Goal: Submit feedback/report problem

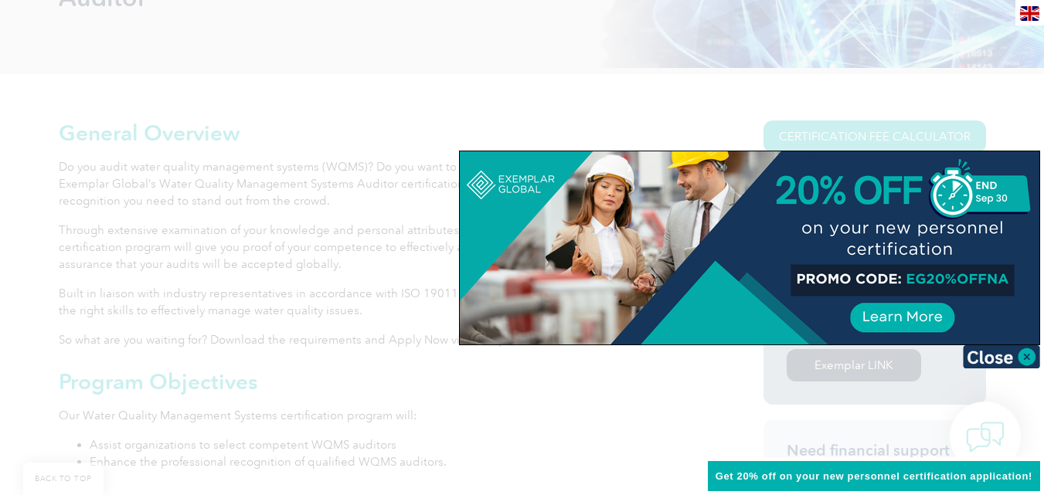
scroll to position [309, 0]
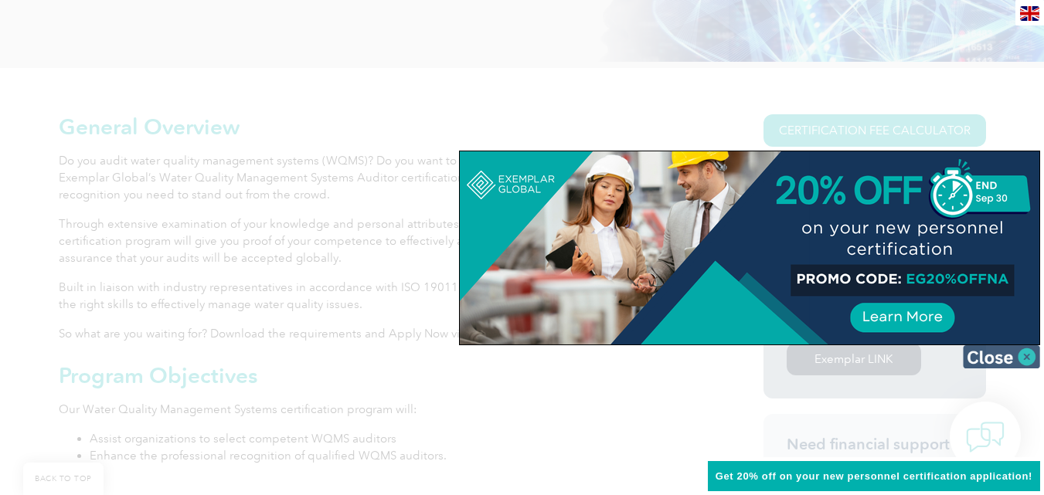
click at [1025, 355] on img at bounding box center [1001, 356] width 77 height 23
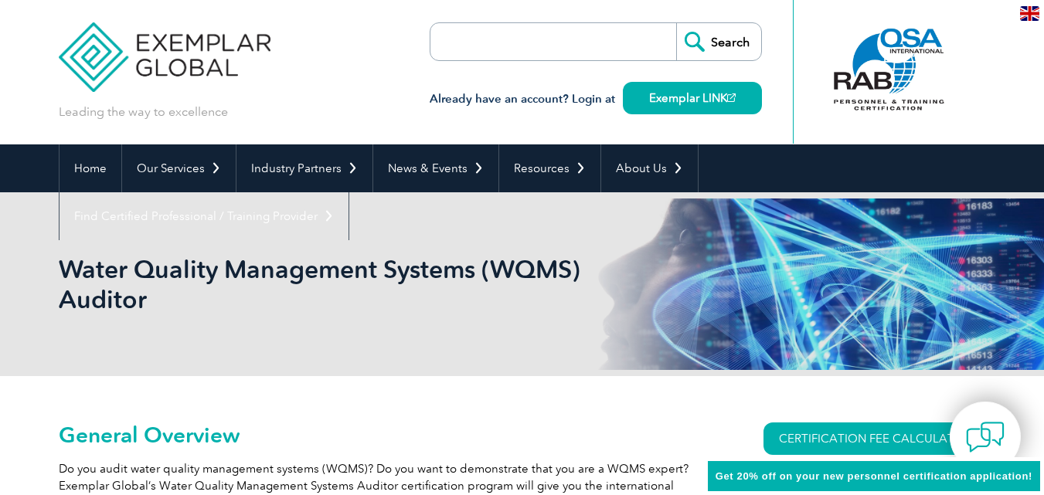
scroll to position [0, 0]
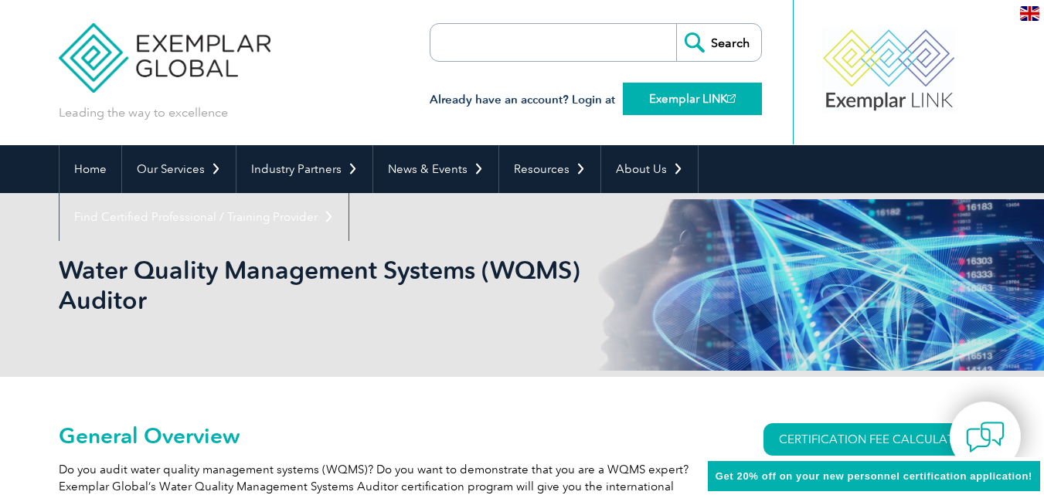
click at [679, 100] on link "Exemplar LINK" at bounding box center [692, 99] width 139 height 32
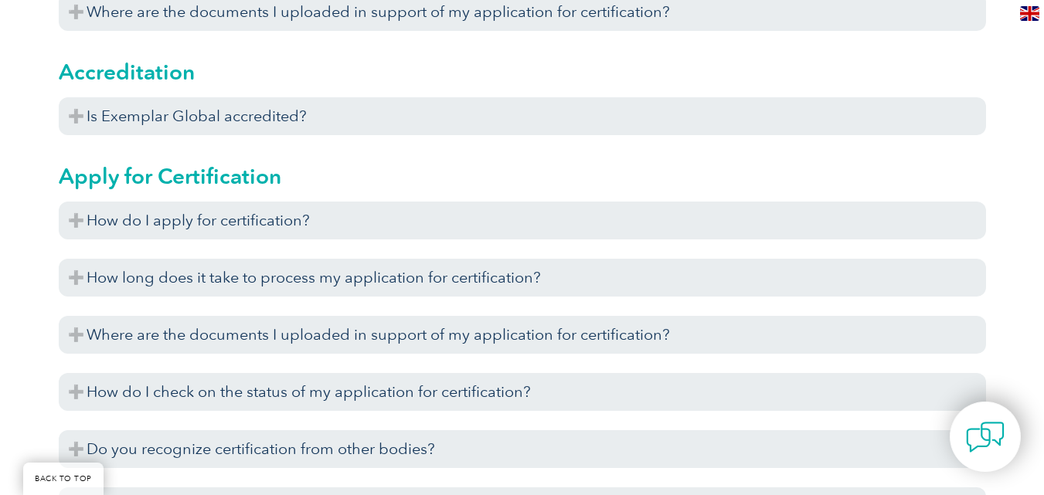
scroll to position [773, 0]
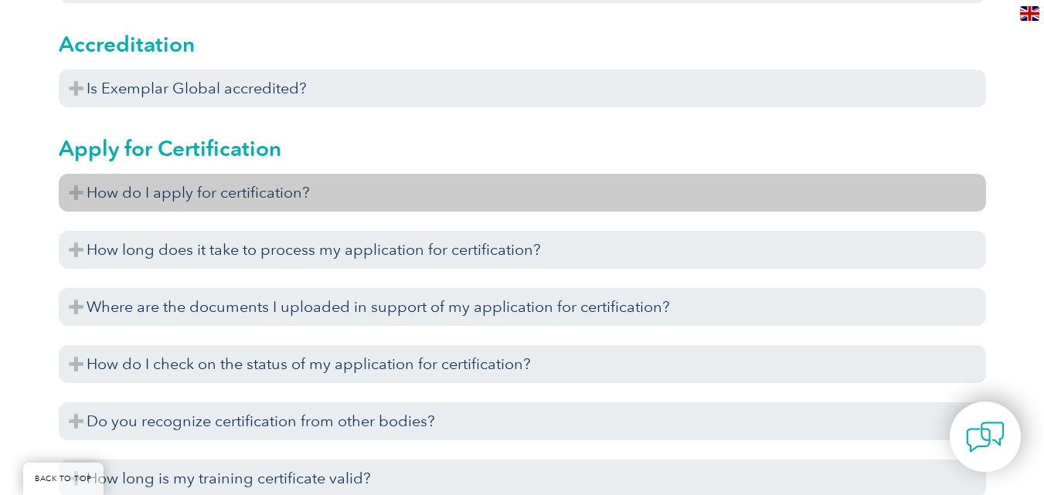
click at [237, 190] on h3 "How do I apply for certification?" at bounding box center [522, 193] width 927 height 38
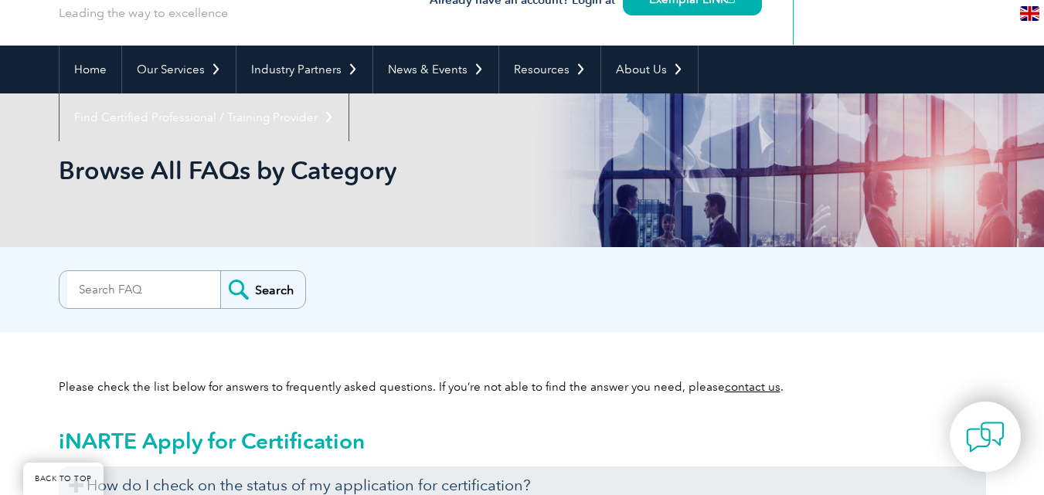
scroll to position [0, 0]
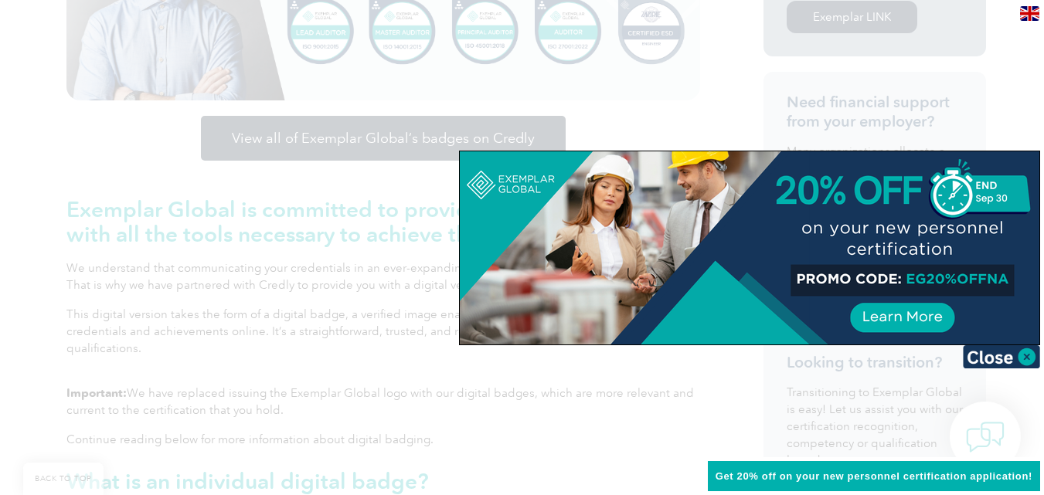
scroll to position [541, 0]
click at [1027, 351] on img at bounding box center [1001, 356] width 77 height 23
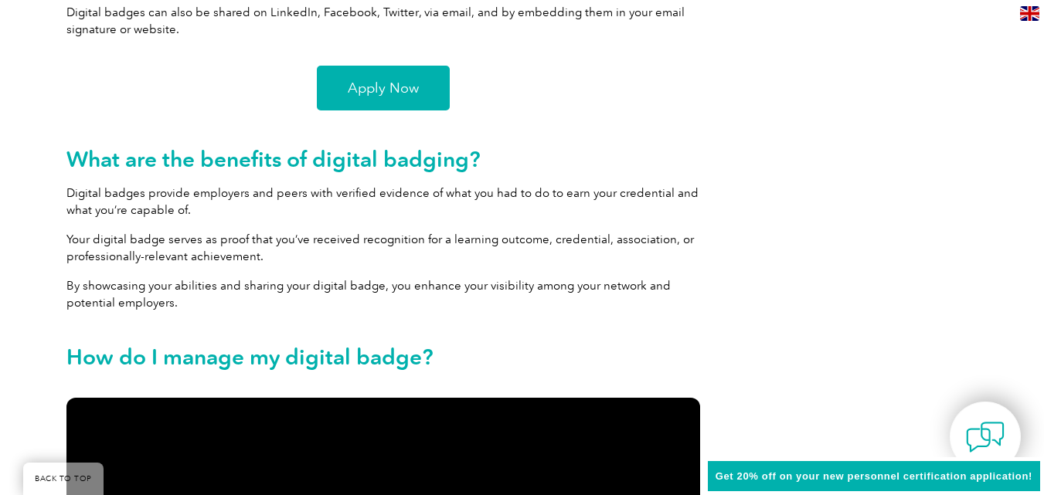
scroll to position [1313, 0]
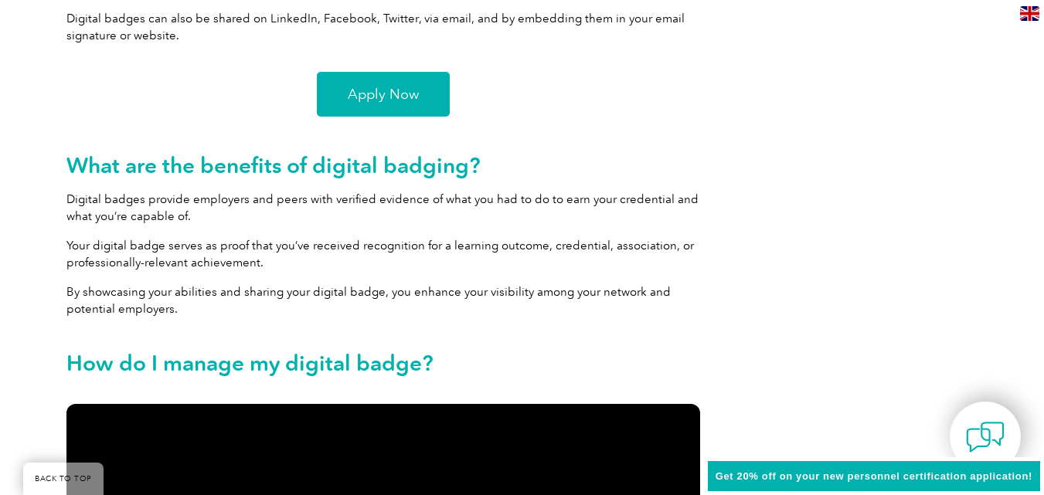
click at [389, 82] on link "Apply Now" at bounding box center [383, 94] width 133 height 45
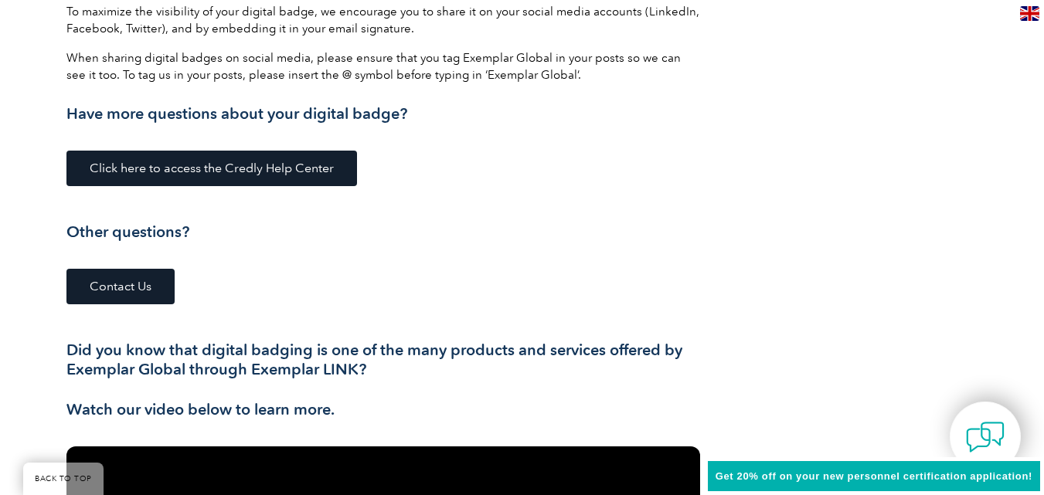
scroll to position [2163, 0]
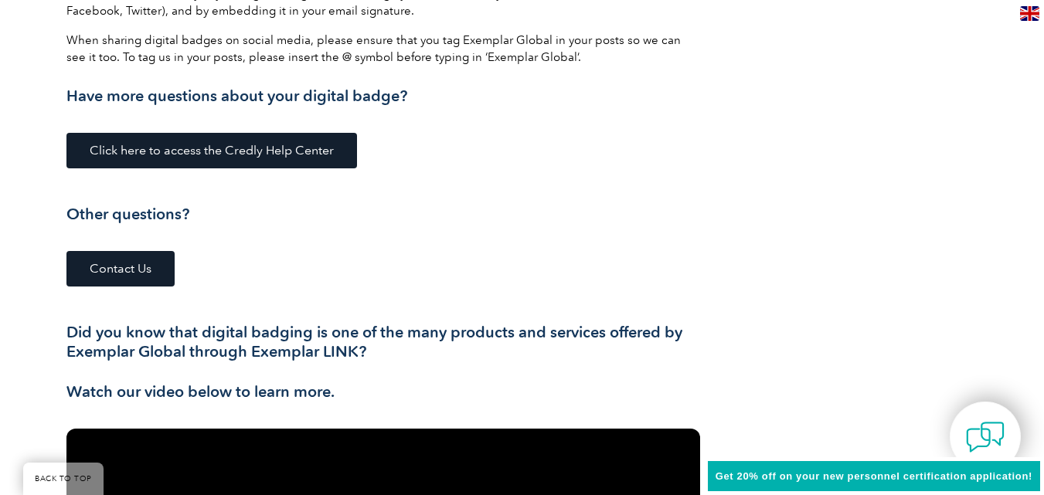
click at [102, 265] on span "Contact Us" at bounding box center [121, 269] width 62 height 12
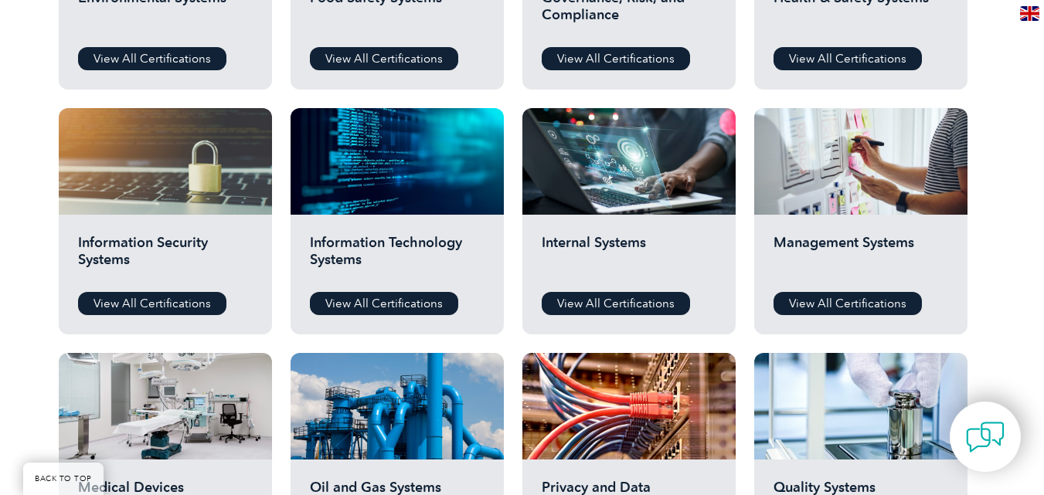
scroll to position [695, 0]
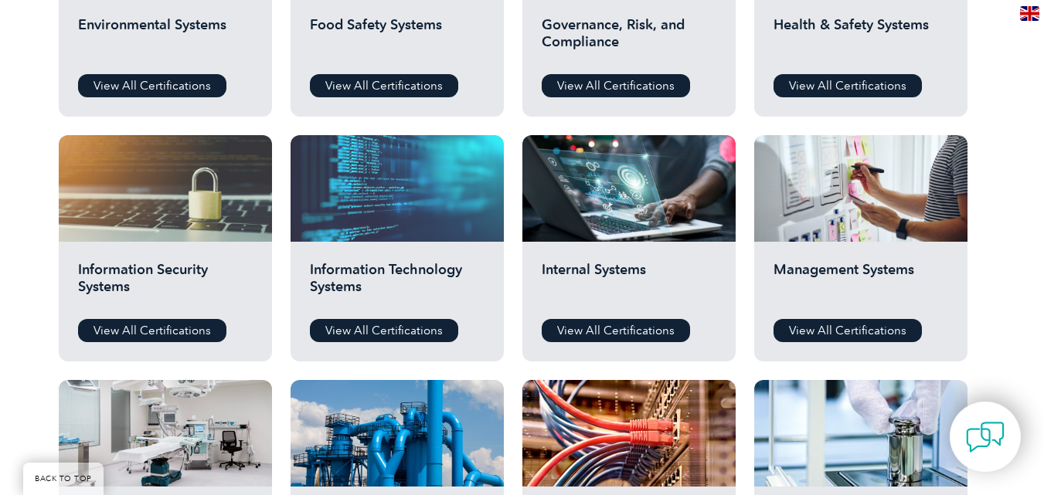
click at [380, 205] on div at bounding box center [396, 188] width 213 height 107
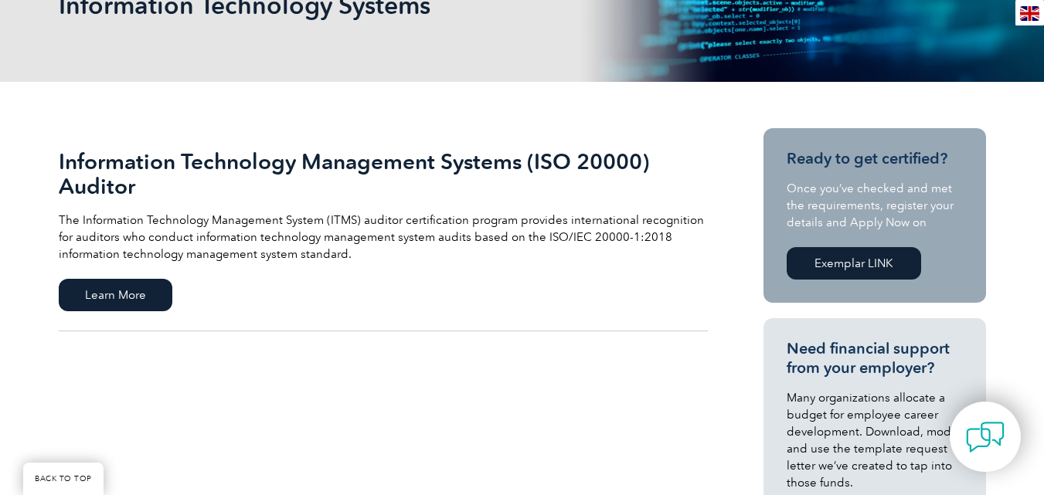
scroll to position [226, 0]
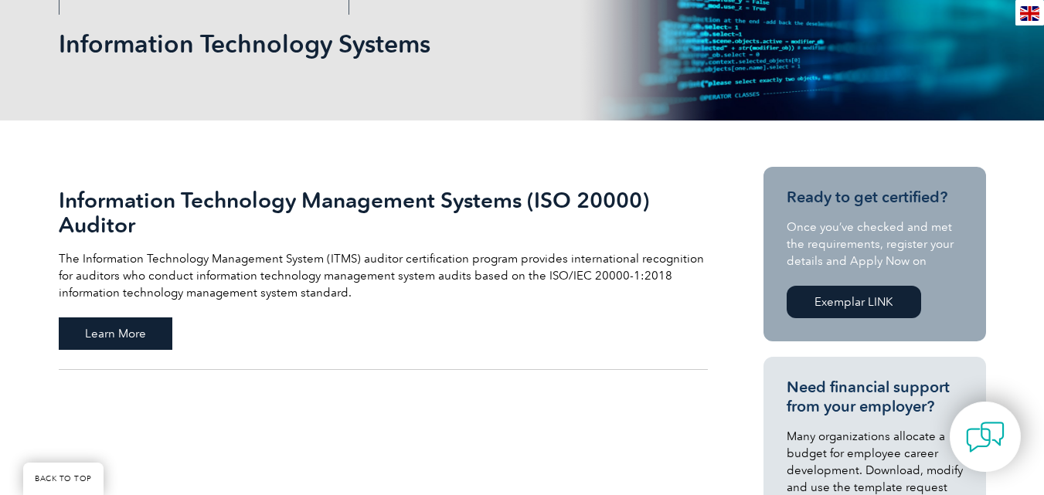
click at [126, 331] on span "Learn More" at bounding box center [116, 334] width 114 height 32
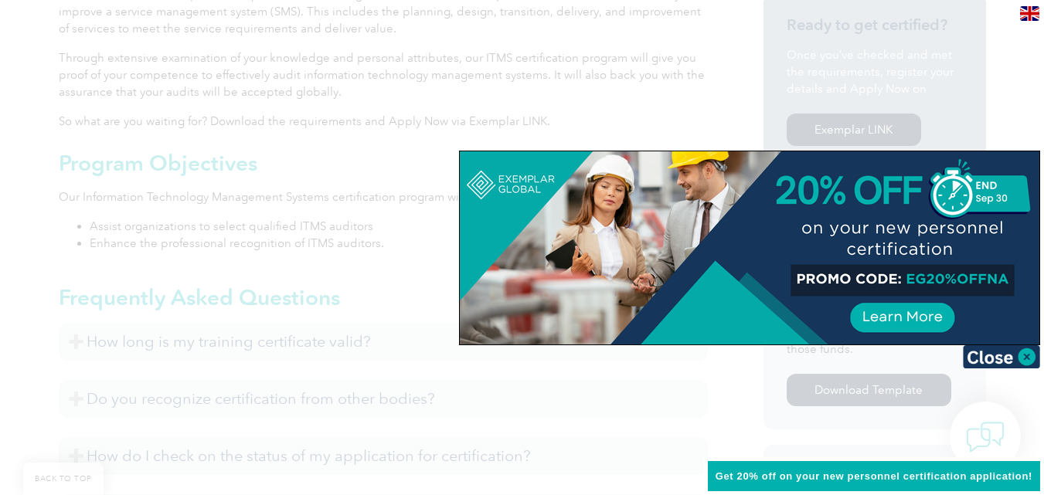
scroll to position [541, 0]
click at [1006, 358] on img at bounding box center [1001, 356] width 77 height 23
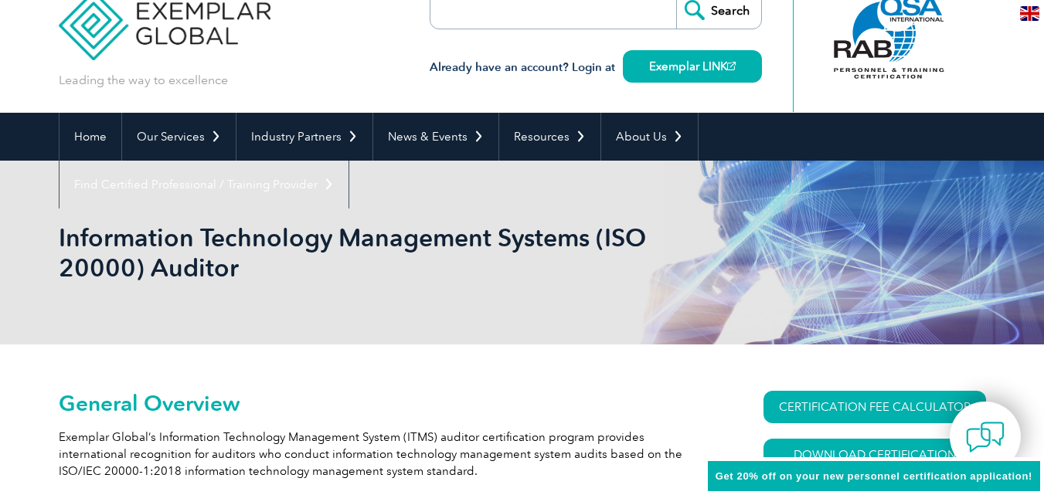
scroll to position [0, 0]
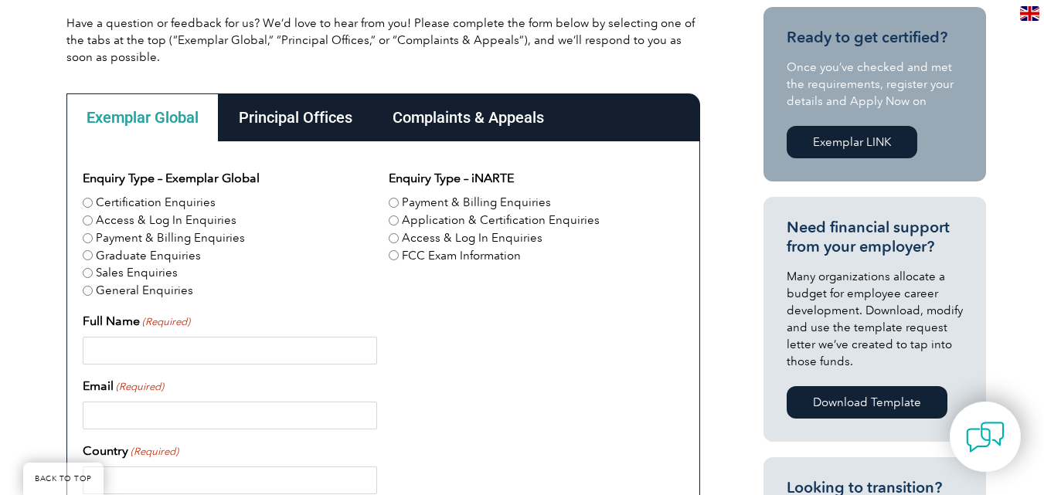
scroll to position [464, 0]
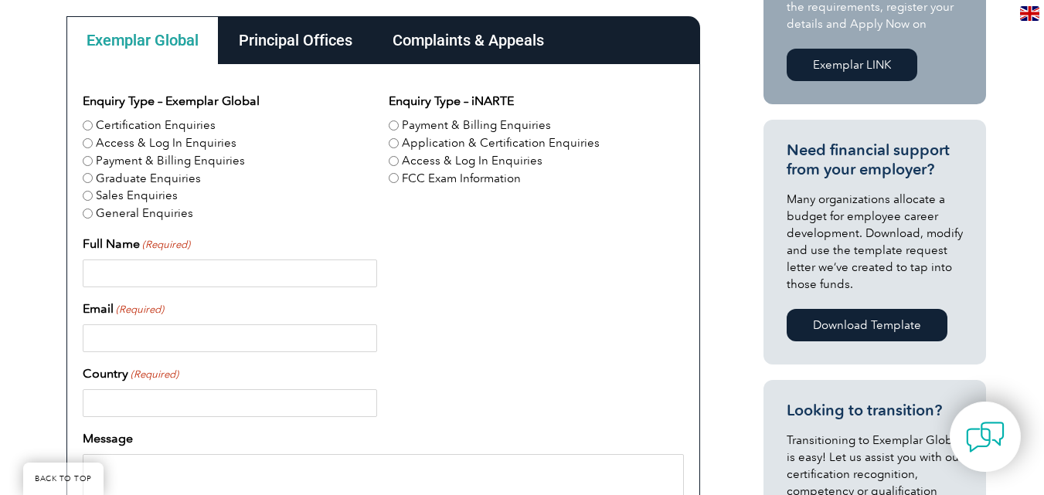
click at [140, 259] on div "Full Name (Required)" at bounding box center [383, 261] width 601 height 53
click at [143, 266] on input "Full Name (Required)" at bounding box center [230, 274] width 294 height 28
type input "[PERSON_NAME]"
click at [145, 341] on input "Email (Required)" at bounding box center [230, 338] width 294 height 28
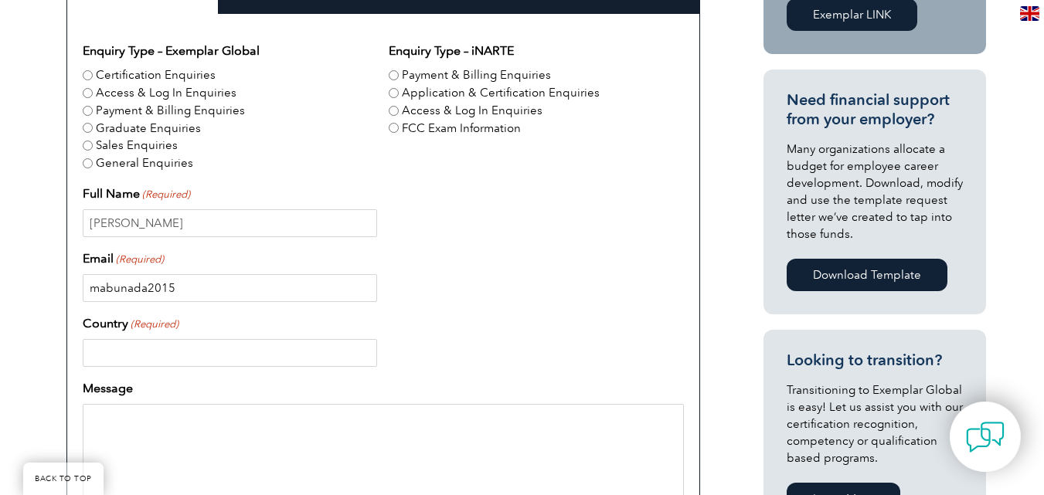
scroll to position [541, 0]
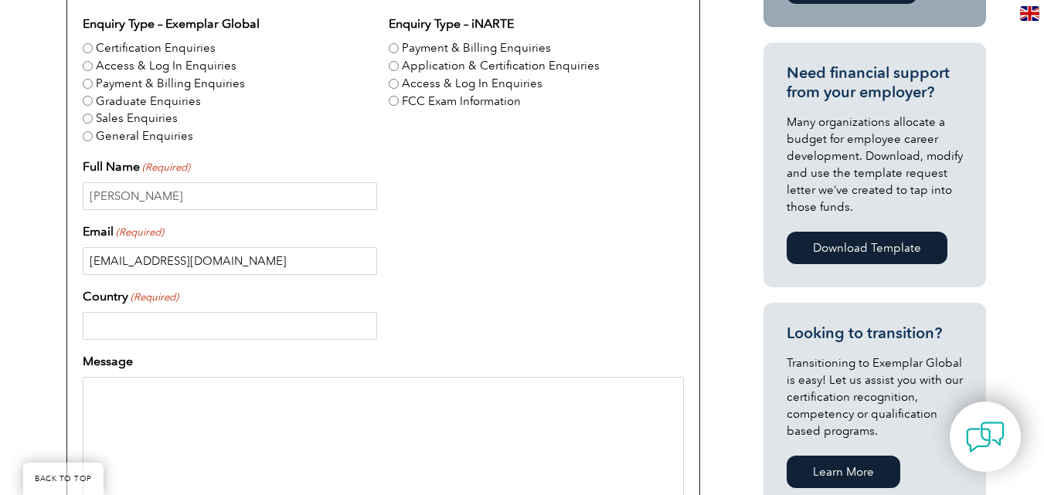
type input "[EMAIL_ADDRESS][DOMAIN_NAME]"
click at [195, 314] on input "Country (Required)" at bounding box center [230, 326] width 294 height 28
type input "[GEOGRAPHIC_DATA]"
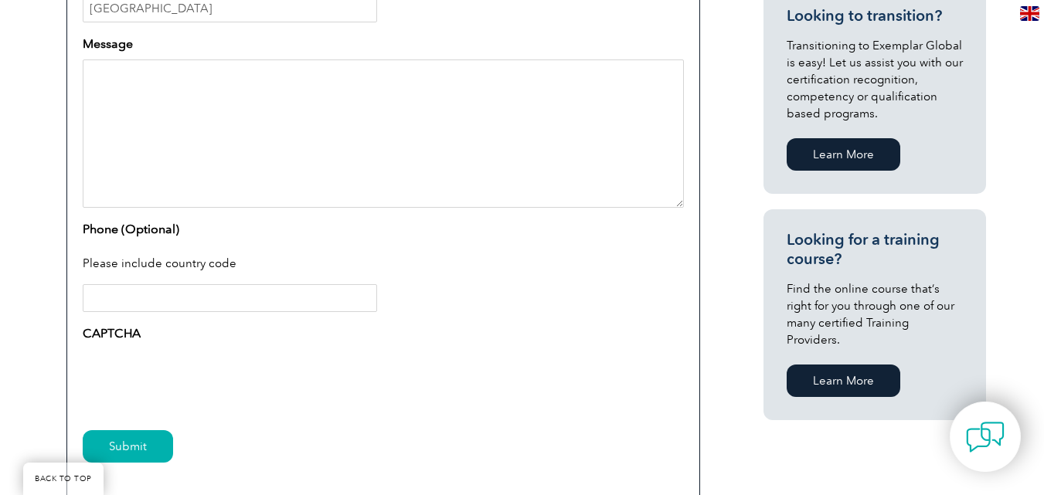
scroll to position [841, 0]
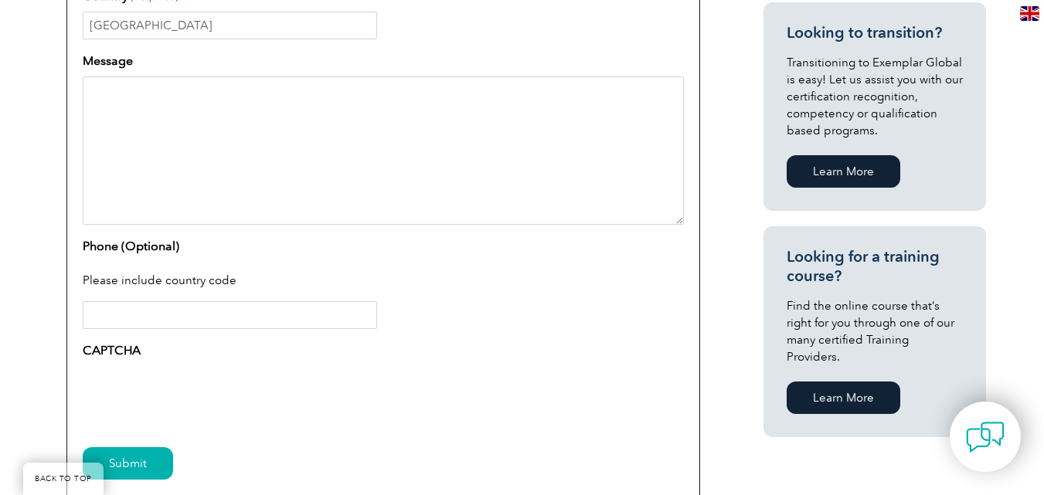
click at [239, 156] on textarea "Message" at bounding box center [383, 150] width 601 height 148
paste textarea "Dear Exemplar Global Team, I hope this message finds you well. I have recently …"
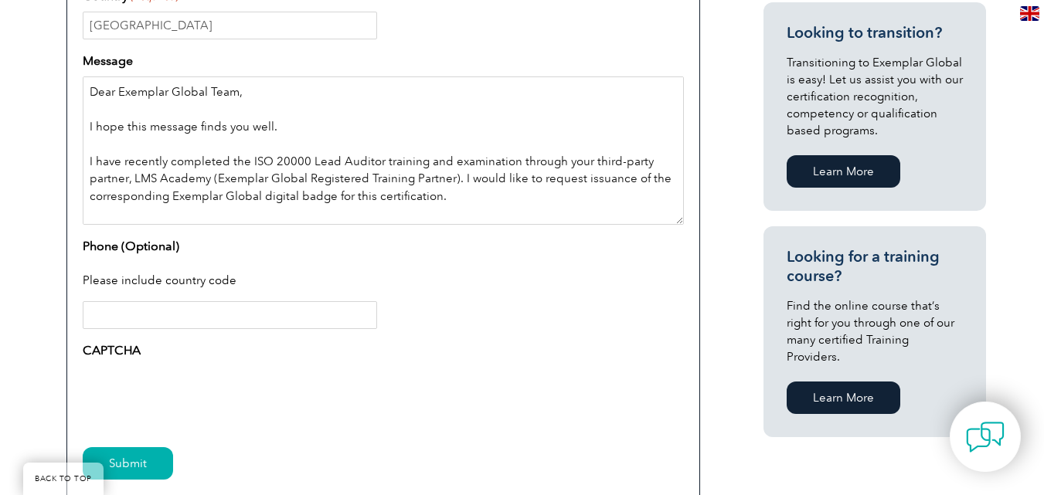
scroll to position [379, 0]
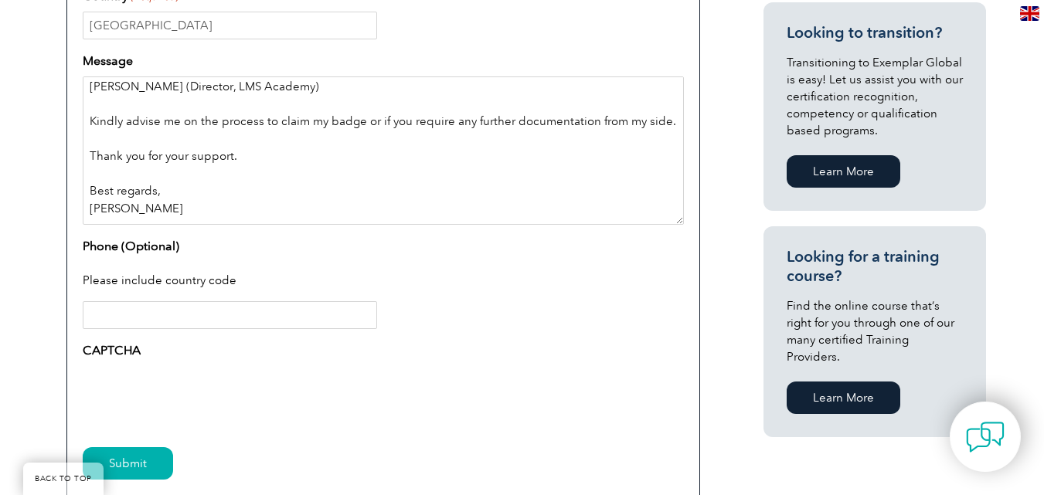
type textarea "Dear Exemplar Global Team, I hope this message finds you well. I have recently …"
click at [182, 314] on input "Phone (Optional)" at bounding box center [230, 315] width 294 height 28
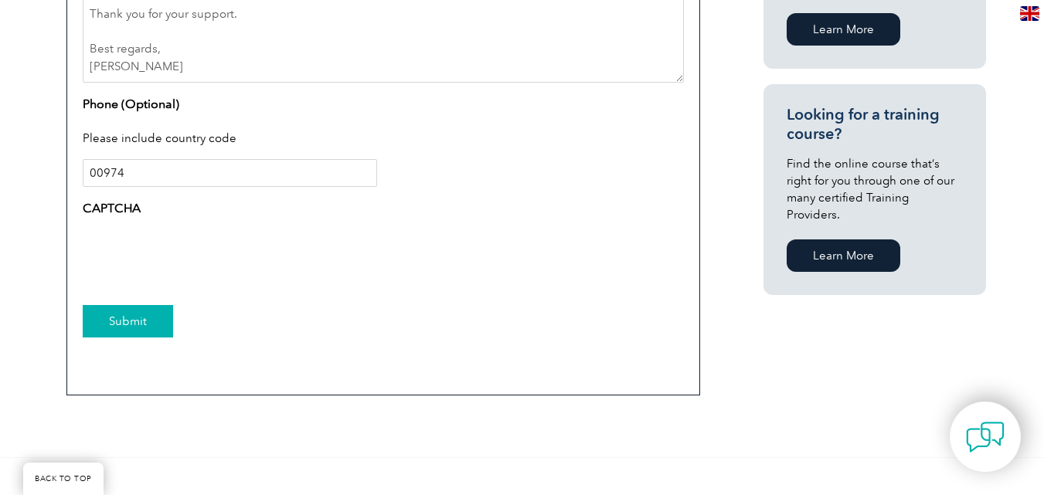
scroll to position [996, 0]
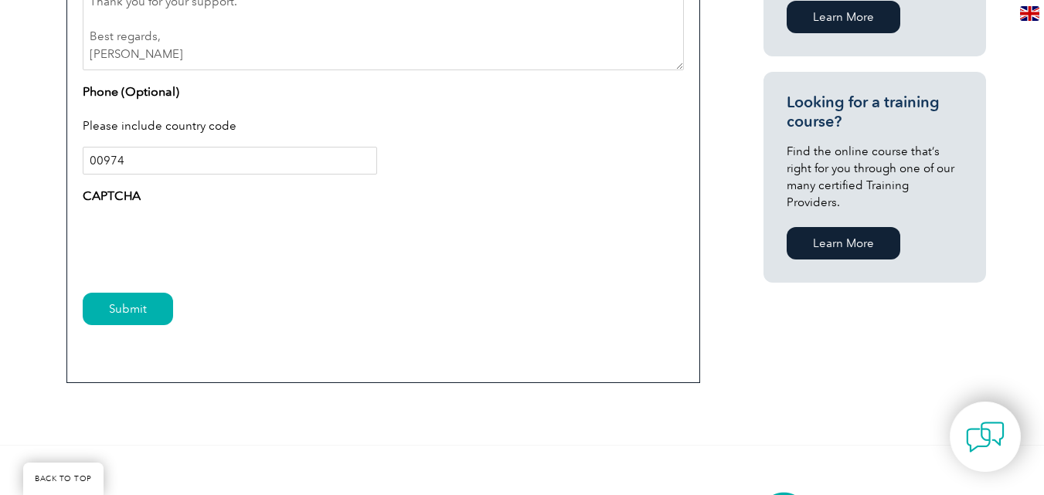
type input "00974"
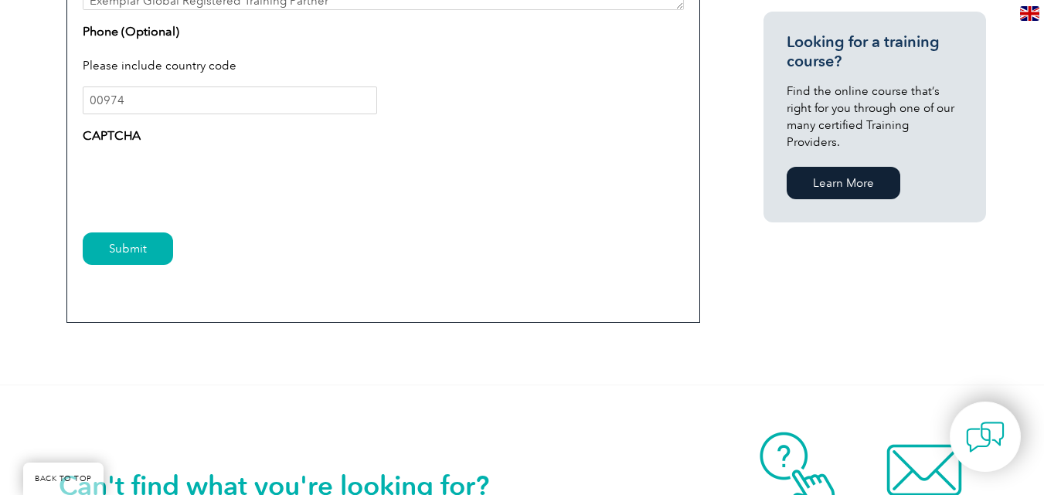
scroll to position [1150, 0]
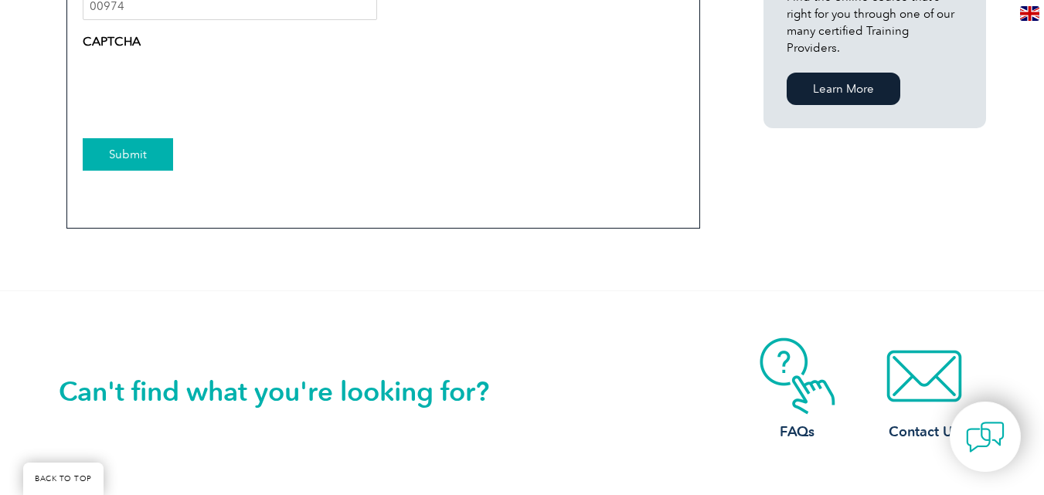
click at [122, 161] on input "Submit" at bounding box center [128, 154] width 90 height 32
